Goal: Information Seeking & Learning: Find specific fact

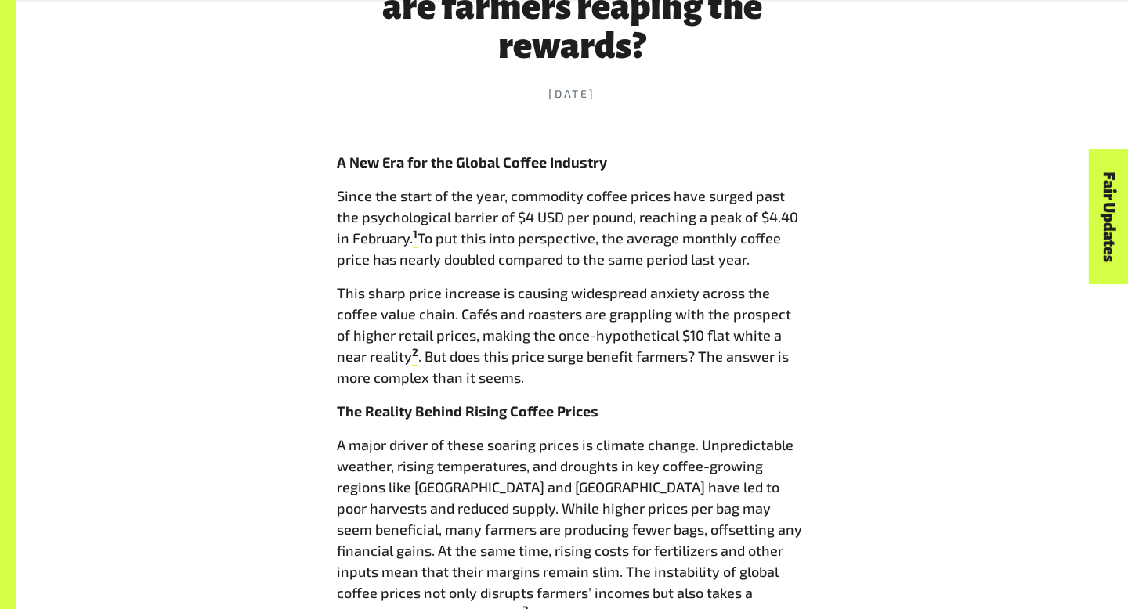
scroll to position [727, 0]
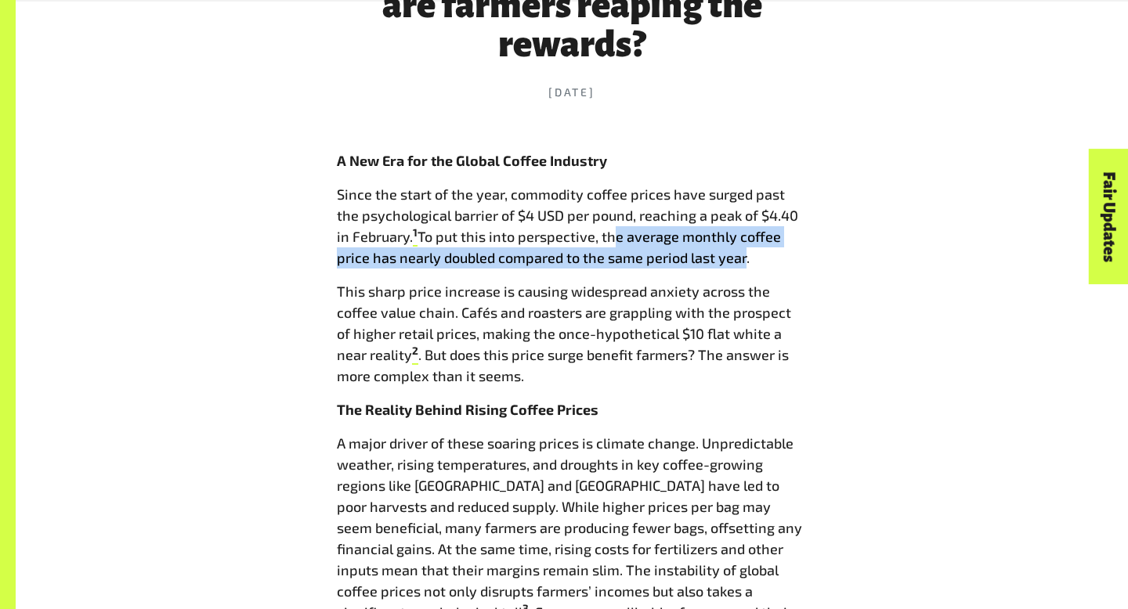
drag, startPoint x: 592, startPoint y: 233, endPoint x: 703, endPoint y: 251, distance: 112.7
click at [703, 251] on p "Since the start of the year, commodity coffee prices have surged past the psych…" at bounding box center [572, 226] width 470 height 85
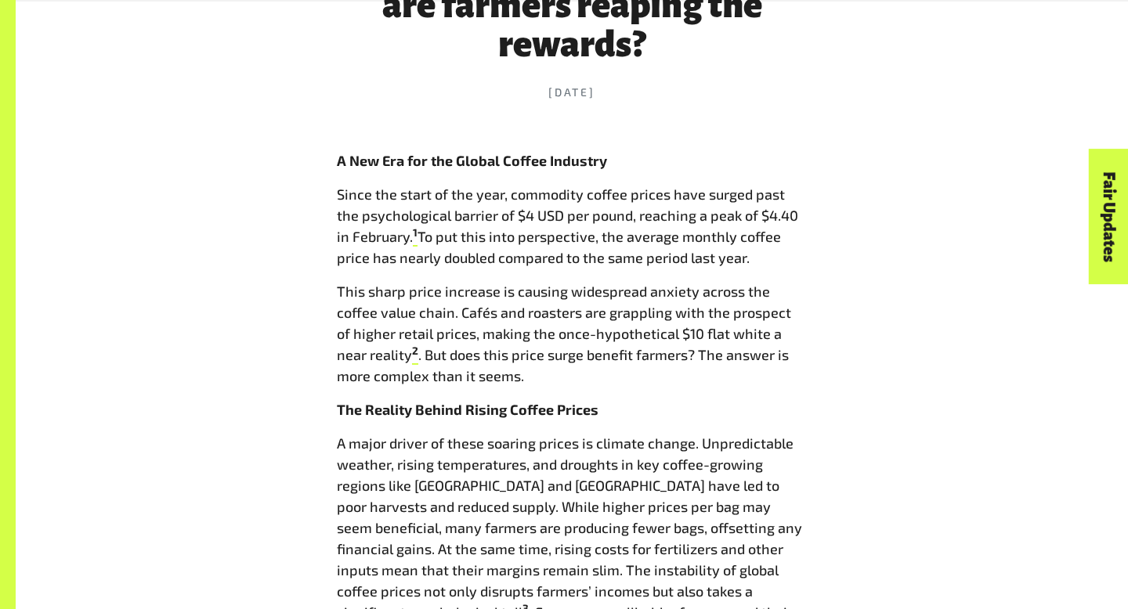
click at [711, 259] on p "Since the start of the year, commodity coffee prices have surged past the psych…" at bounding box center [572, 226] width 470 height 85
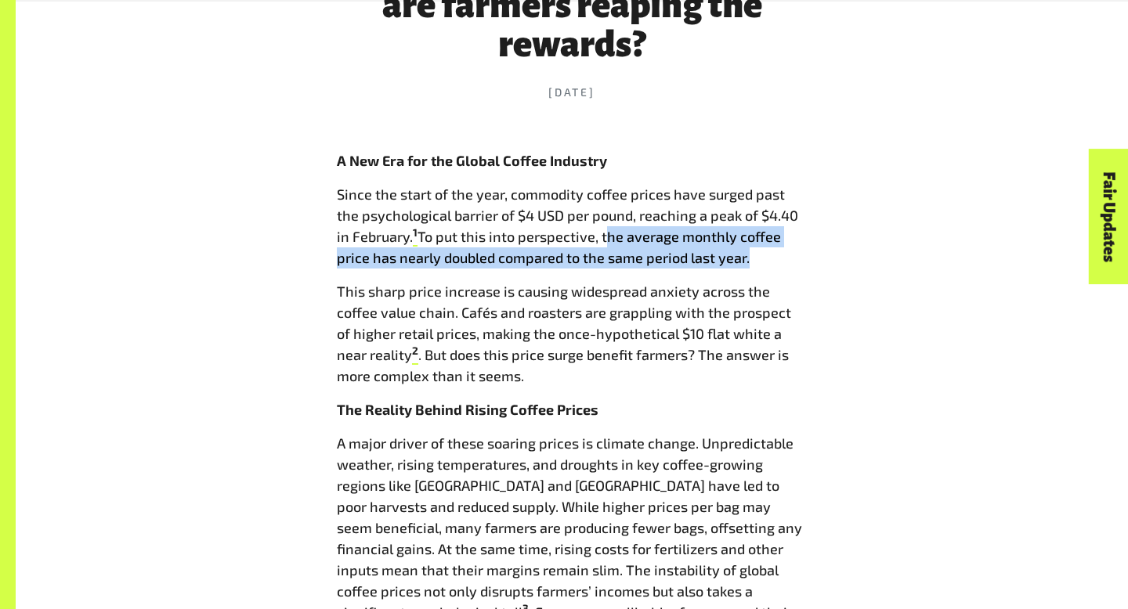
drag, startPoint x: 710, startPoint y: 259, endPoint x: 588, endPoint y: 239, distance: 123.9
click at [588, 239] on p "Since the start of the year, commodity coffee prices have surged past the psych…" at bounding box center [572, 226] width 470 height 85
copy p "the average monthly coffee price has nearly doubled compared to the same period…"
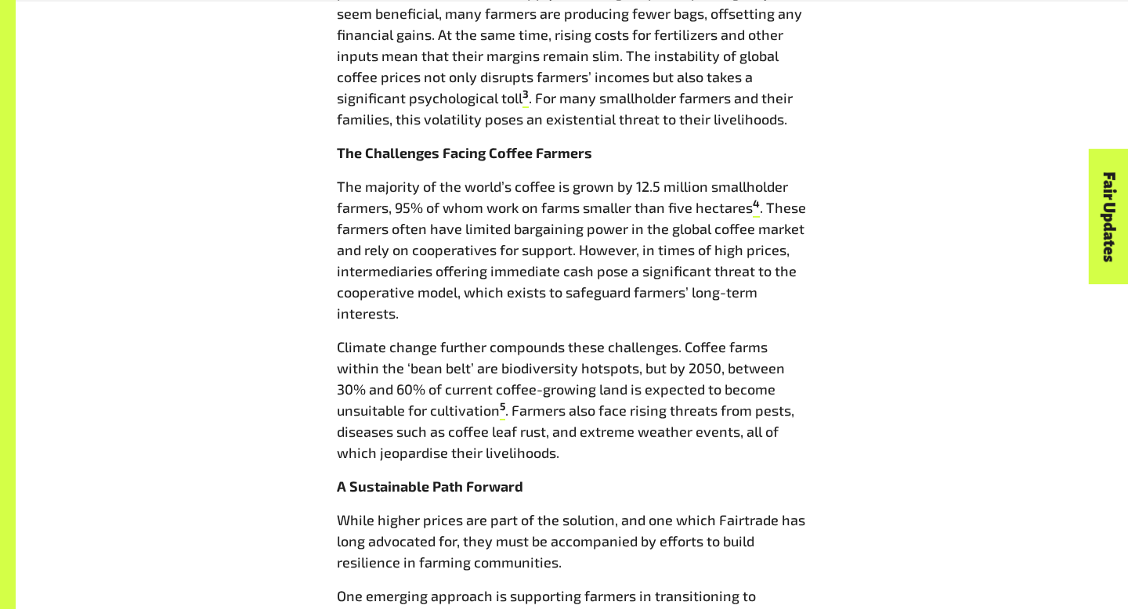
scroll to position [1251, 0]
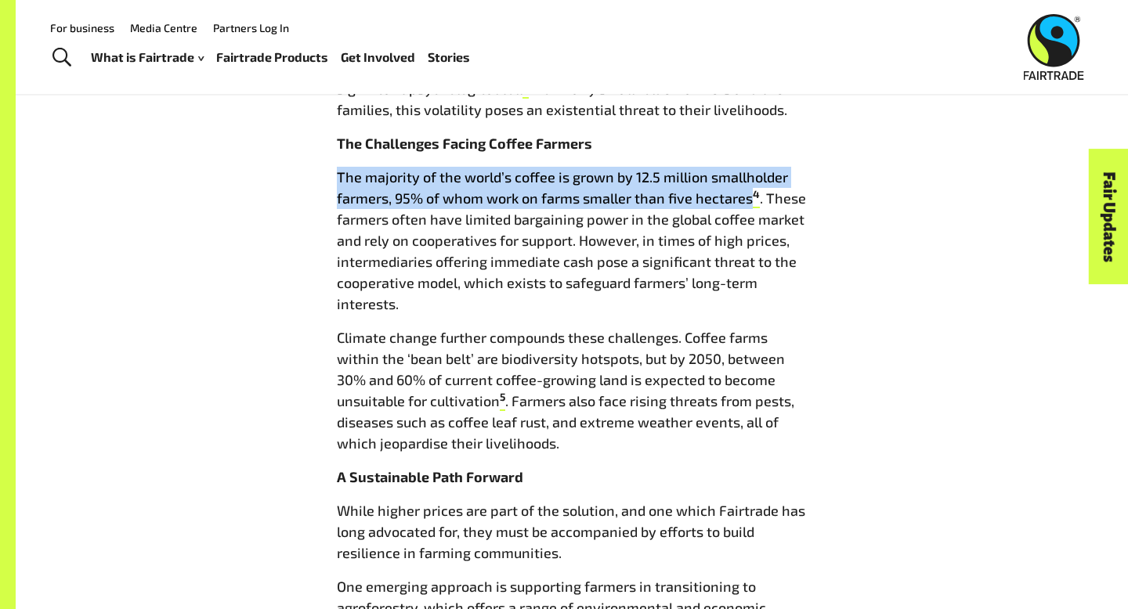
drag, startPoint x: 750, startPoint y: 200, endPoint x: 338, endPoint y: 182, distance: 411.6
click at [338, 182] on p "The majority of the world’s coffee is grown by 12.5 million smallholder farmers…" at bounding box center [572, 241] width 470 height 148
copy p "The majority of the world’s coffee is grown by 12.5 million smallholder farmers…"
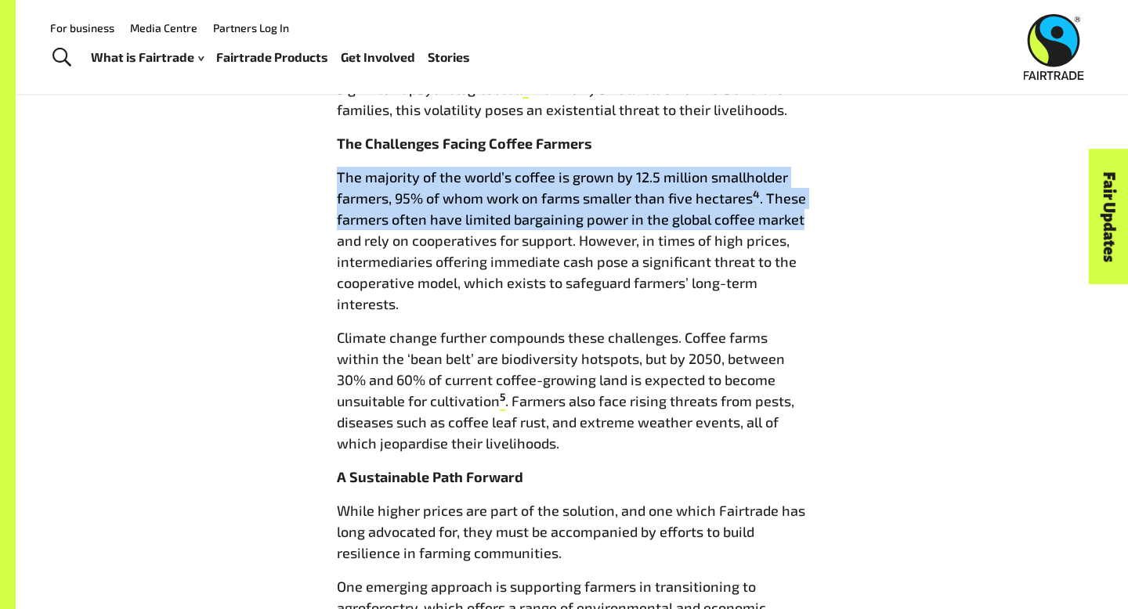
drag, startPoint x: 799, startPoint y: 219, endPoint x: 339, endPoint y: 176, distance: 461.8
click at [339, 176] on p "The majority of the world’s coffee is grown by 12.5 million smallholder farmers…" at bounding box center [572, 241] width 470 height 148
copy p "The majority of the world’s coffee is grown by 12.5 million smallholder farmers…"
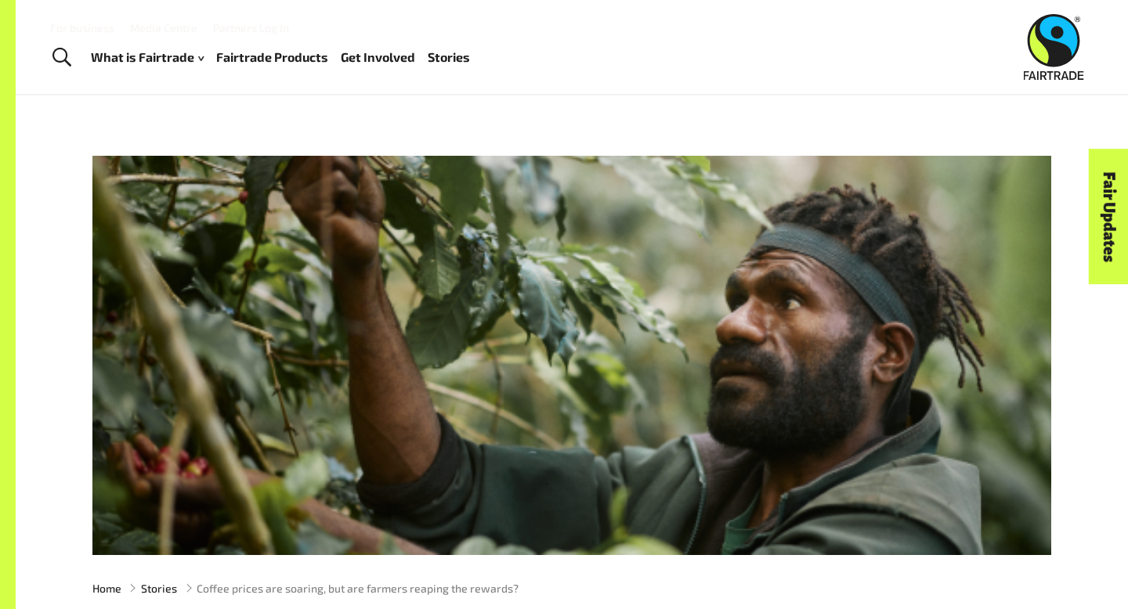
scroll to position [0, 0]
